Goal: Information Seeking & Learning: Learn about a topic

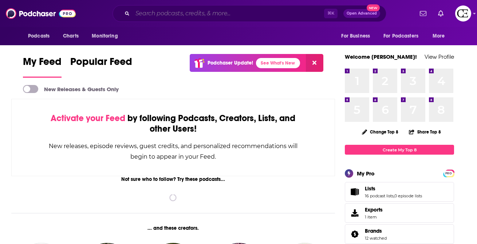
click at [192, 9] on input "Search podcasts, credits, & more..." at bounding box center [229, 14] width 192 height 12
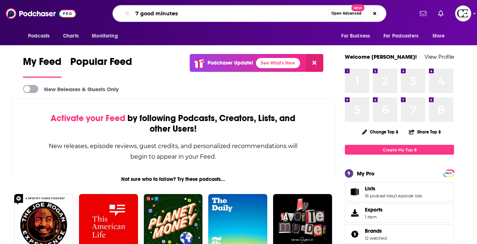
type input "7 good minutes"
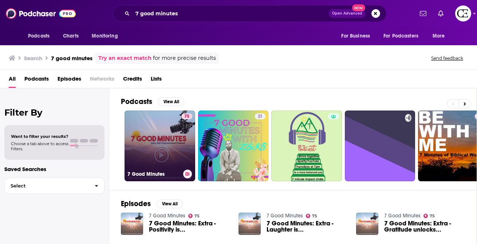
click at [153, 176] on h3 "7 Good Minutes" at bounding box center [154, 174] width 53 height 6
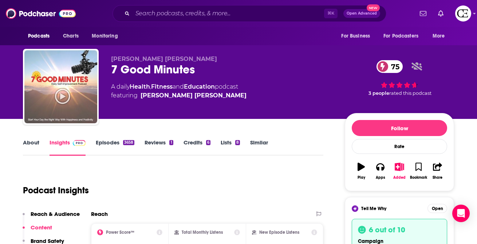
click at [169, 70] on div "7 Good Minutes 75" at bounding box center [222, 69] width 222 height 14
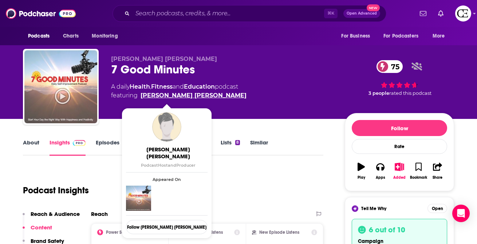
click at [187, 95] on link "[PERSON_NAME] [PERSON_NAME]" at bounding box center [194, 95] width 106 height 9
